Goal: Find specific page/section

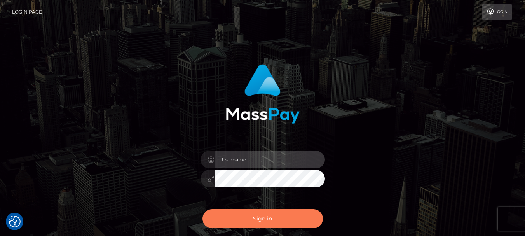
type input "[DOMAIN_NAME]"
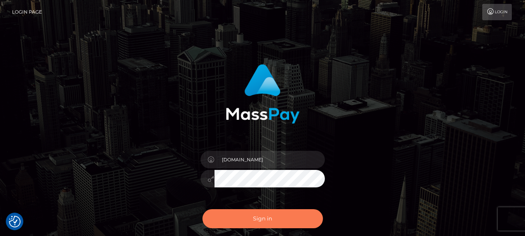
click at [255, 220] on button "Sign in" at bounding box center [263, 218] width 121 height 19
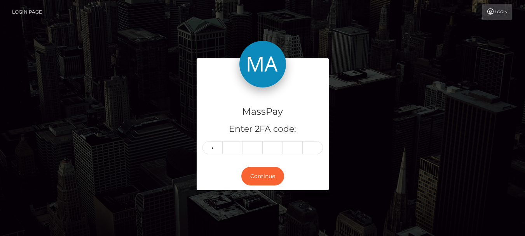
type input "7"
type input "0"
type input "5"
type input "2"
type input "3"
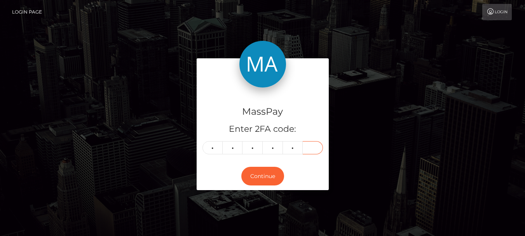
type input "7"
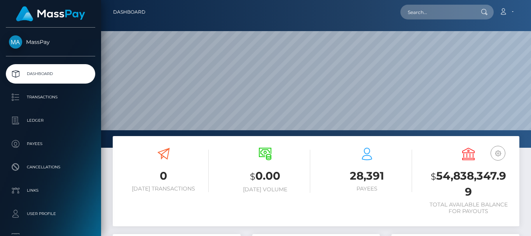
scroll to position [138, 128]
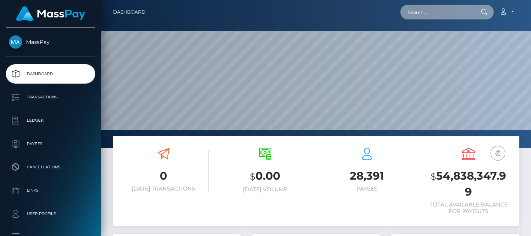
click at [417, 17] on input "text" at bounding box center [437, 12] width 73 height 15
paste input "sabrina_mercader@yahoo.com"
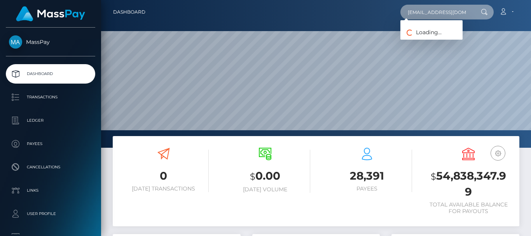
scroll to position [0, 15]
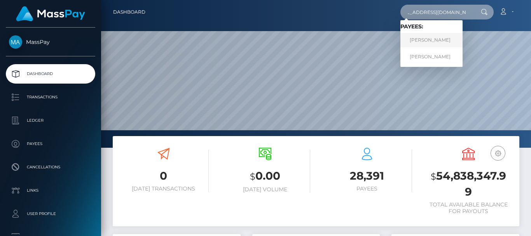
type input "sabrina_mercader@yahoo.com"
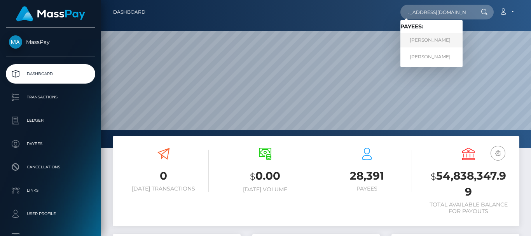
scroll to position [0, 0]
click at [429, 38] on link "Eljohn Alarde" at bounding box center [432, 40] width 62 height 14
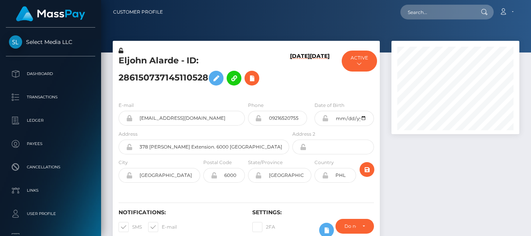
scroll to position [93, 128]
click at [423, 174] on div at bounding box center [456, 147] width 140 height 212
click at [430, 182] on div at bounding box center [456, 147] width 140 height 212
click at [417, 161] on div at bounding box center [456, 147] width 140 height 212
click at [415, 154] on div at bounding box center [456, 147] width 140 height 212
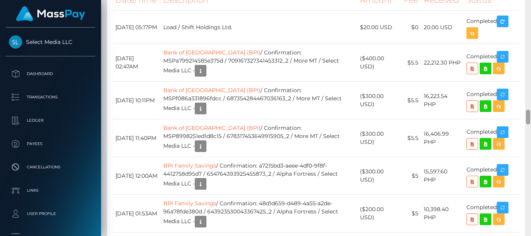
scroll to position [0, 0]
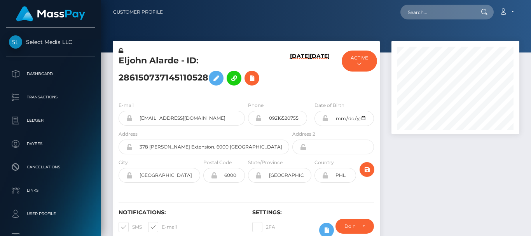
drag, startPoint x: 528, startPoint y: 114, endPoint x: 522, endPoint y: -14, distance: 128.5
click at [522, 0] on html "Select Media LLC Dashboard Transactions Ledger Payees Links Taxes" at bounding box center [265, 118] width 531 height 236
drag, startPoint x: 120, startPoint y: 60, endPoint x: 149, endPoint y: 60, distance: 28.4
click at [149, 60] on h5 "Eljohn Alarde - ID: 286150737145110528" at bounding box center [202, 72] width 166 height 35
copy h5 "Eljohn"
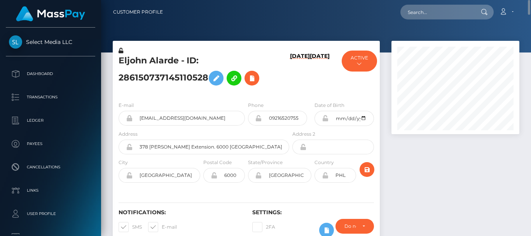
click at [164, 33] on div at bounding box center [316, 26] width 430 height 52
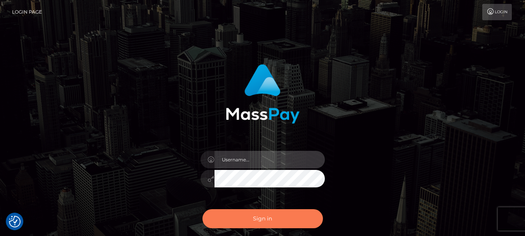
type input "fr.es"
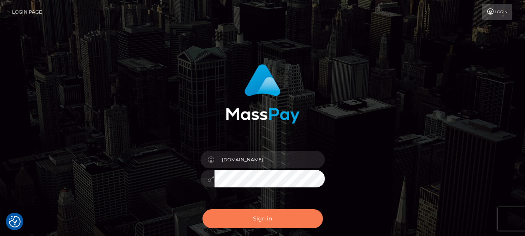
click at [282, 218] on button "Sign in" at bounding box center [263, 218] width 121 height 19
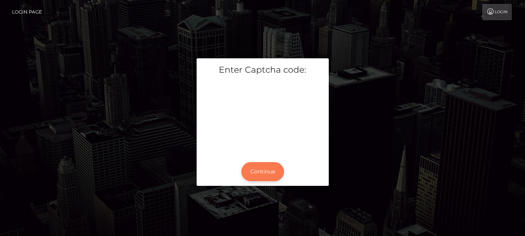
click at [259, 171] on button "Continue" at bounding box center [262, 171] width 43 height 19
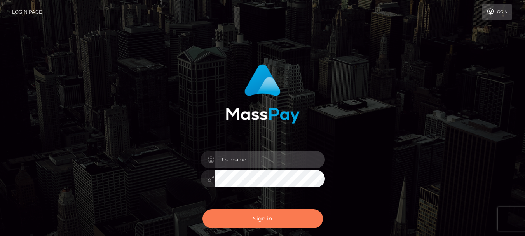
type input "fr.es"
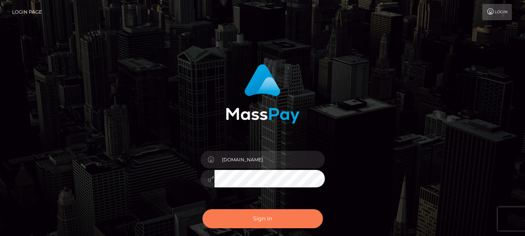
click at [265, 215] on button "Sign in" at bounding box center [263, 218] width 121 height 19
click at [294, 219] on button "Sign in" at bounding box center [263, 218] width 121 height 19
click at [250, 210] on button "Sign in" at bounding box center [263, 218] width 121 height 19
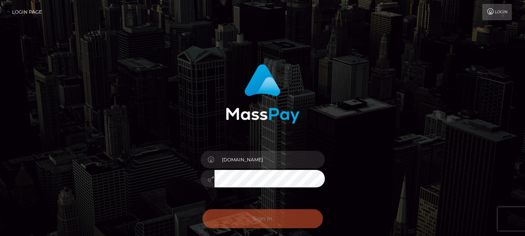
click at [253, 228] on div "Sign in Need Help?" at bounding box center [263, 222] width 136 height 35
click at [253, 221] on div "Sign in Need Help?" at bounding box center [263, 222] width 136 height 35
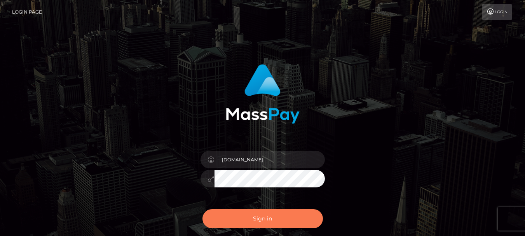
click at [265, 218] on button "Sign in" at bounding box center [263, 218] width 121 height 19
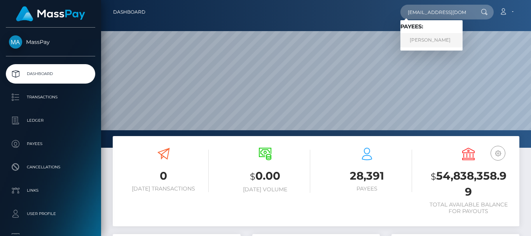
click at [424, 38] on link "Emily Martin" at bounding box center [432, 40] width 62 height 14
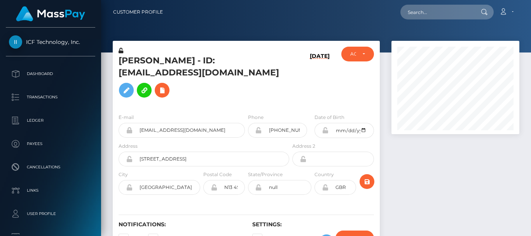
scroll to position [93, 128]
click at [427, 155] on div at bounding box center [456, 153] width 140 height 224
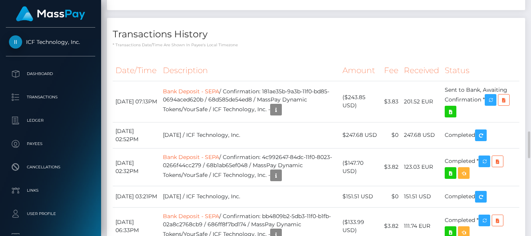
scroll to position [1062, 0]
